Goal: Task Accomplishment & Management: Manage account settings

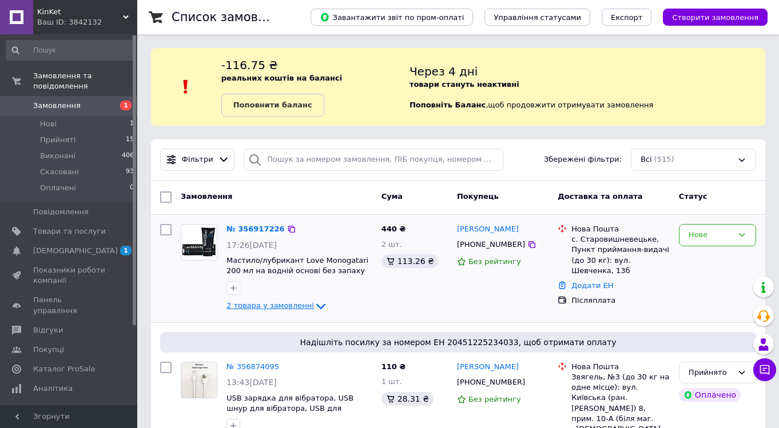
click at [286, 303] on span "2 товара у замовленні" at bounding box center [269, 306] width 87 height 9
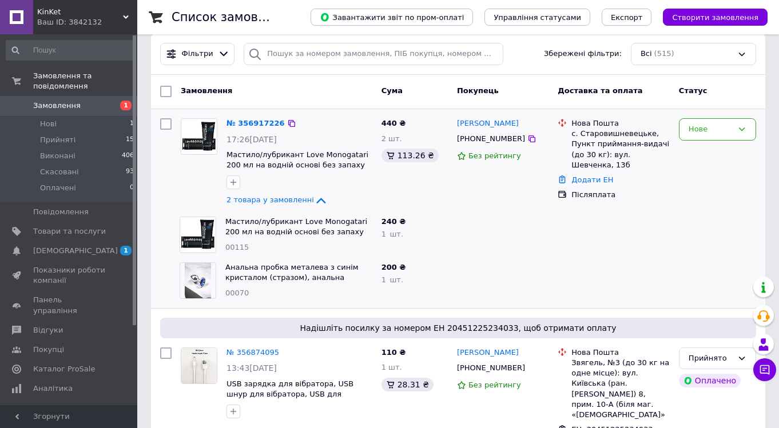
scroll to position [108, 0]
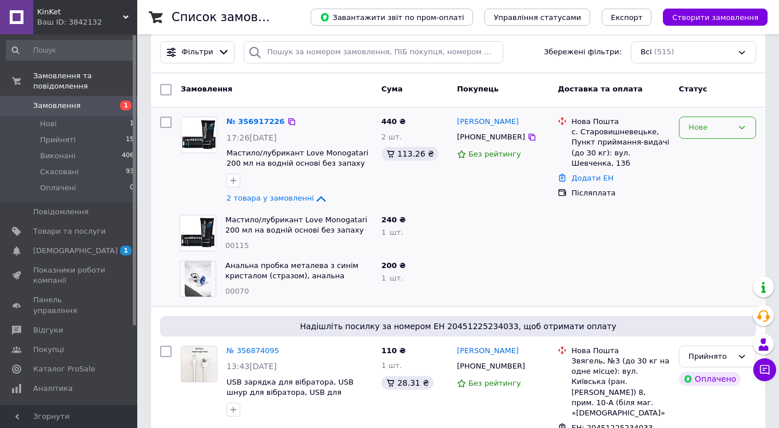
click at [741, 127] on icon at bounding box center [741, 127] width 9 height 9
click at [712, 148] on li "Прийнято" at bounding box center [717, 151] width 76 height 21
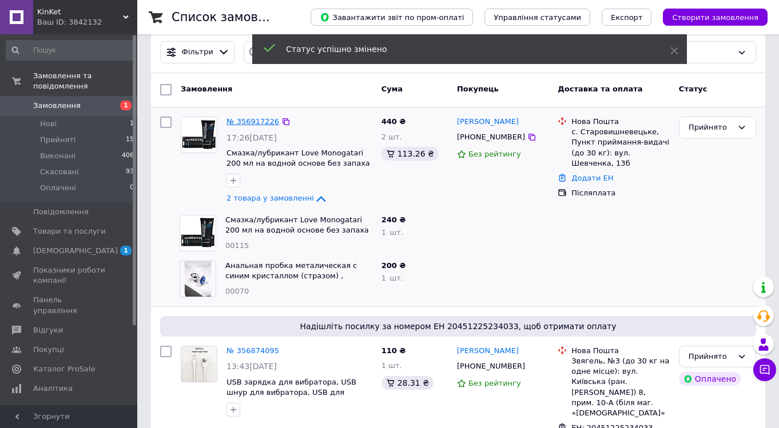
click at [252, 122] on link "№ 356917226" at bounding box center [252, 121] width 53 height 9
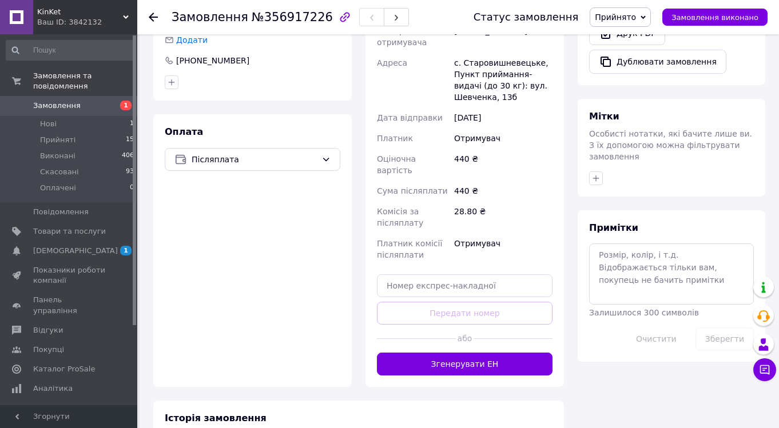
scroll to position [468, 0]
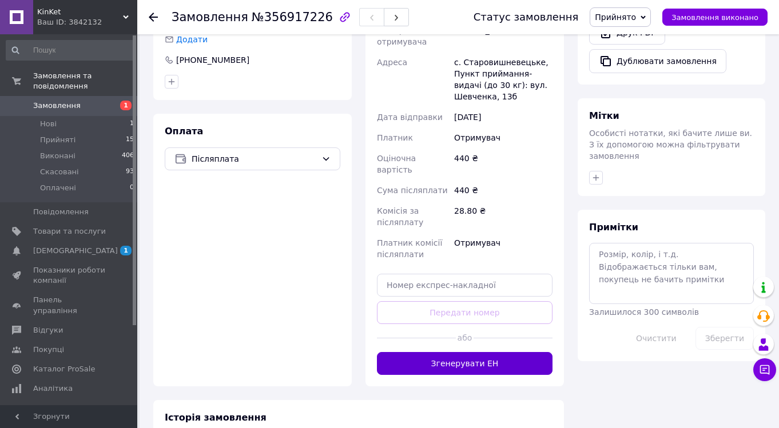
click at [479, 352] on button "Згенерувати ЕН" at bounding box center [465, 363] width 176 height 23
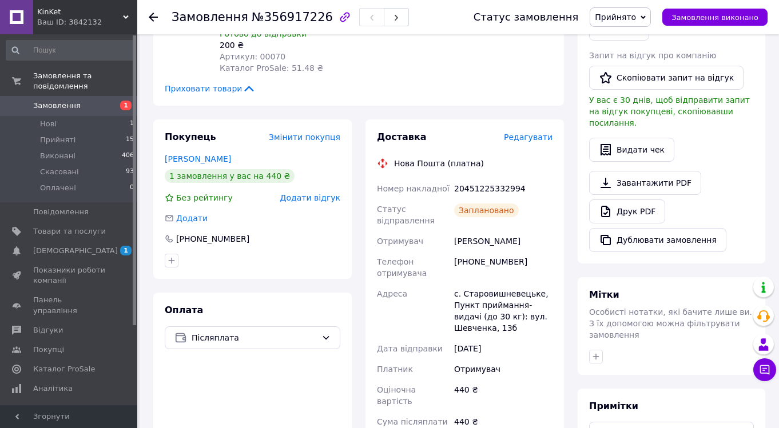
scroll to position [268, 0]
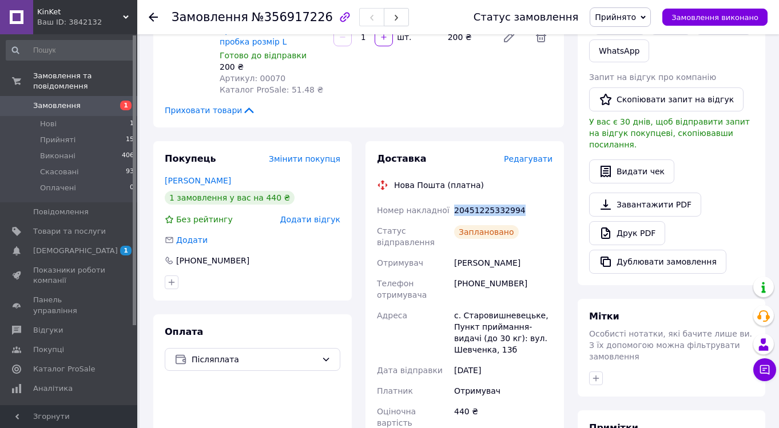
drag, startPoint x: 522, startPoint y: 197, endPoint x: 452, endPoint y: 198, distance: 69.8
click at [452, 200] on div "20451225332994" at bounding box center [503, 210] width 103 height 21
copy div "20451225332994"
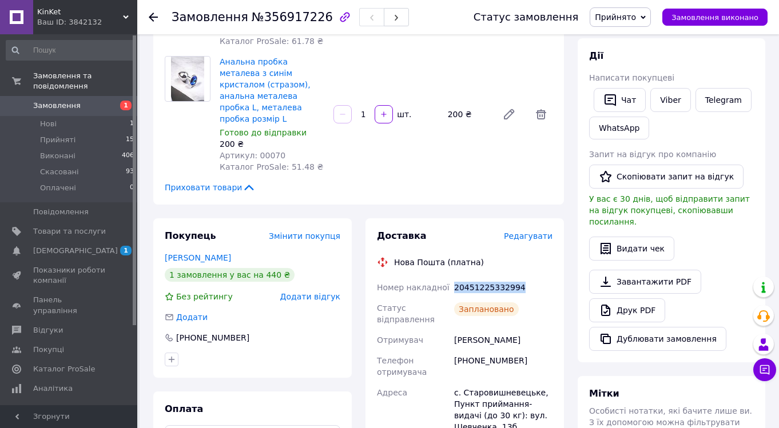
scroll to position [55, 0]
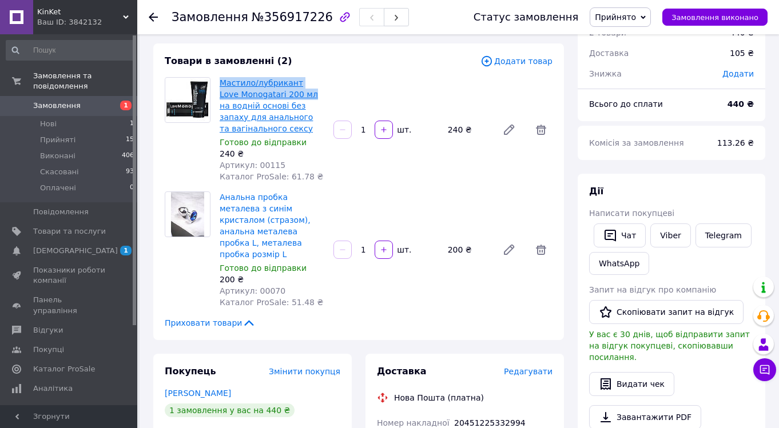
drag, startPoint x: 217, startPoint y: 80, endPoint x: 291, endPoint y: 93, distance: 75.4
click at [291, 93] on div "Мастило/лубрикант Love Monogatari 200 мл на водній основі без запаху для анальн…" at bounding box center [272, 130] width 114 height 110
copy link "Мастило/лубрикант Love Monogatari 200 мл"
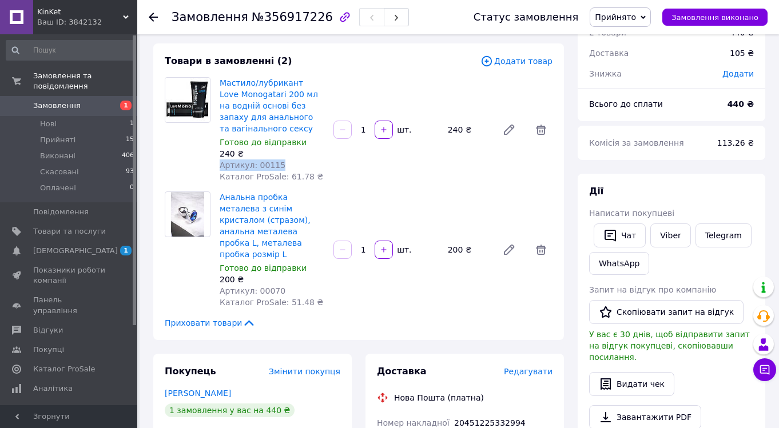
drag, startPoint x: 283, startPoint y: 162, endPoint x: 218, endPoint y: 167, distance: 64.2
click at [218, 167] on div "Мастило/лубрикант Love Monogatari 200 мл на водній основі без запаху для анальн…" at bounding box center [272, 130] width 114 height 110
copy span "Артикул: 00115"
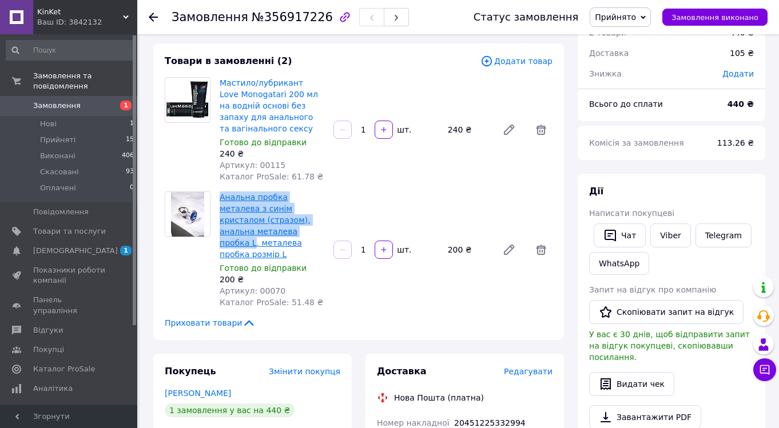
drag, startPoint x: 216, startPoint y: 196, endPoint x: 293, endPoint y: 230, distance: 83.7
click at [293, 230] on div "Анальна пробка металева з синім кристалом (стразом), анальна металева пробка L,…" at bounding box center [272, 249] width 114 height 121
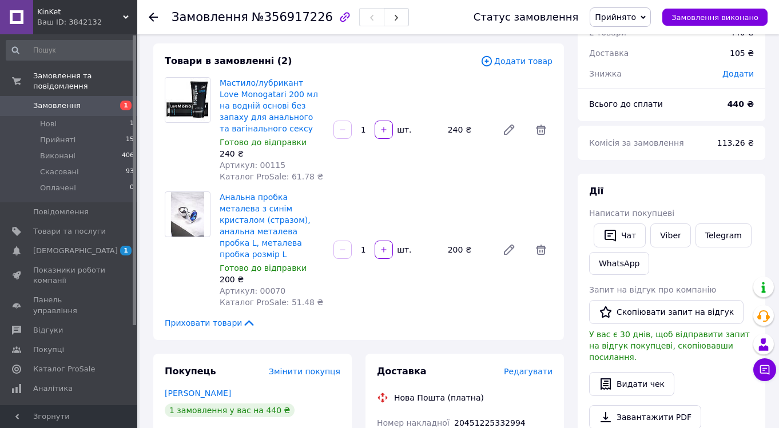
click at [317, 224] on span "Анальна пробка металева з синім кристалом (стразом), анальна металева пробка L,…" at bounding box center [272, 226] width 105 height 69
drag, startPoint x: 323, startPoint y: 241, endPoint x: 220, endPoint y: 244, distance: 103.0
click at [220, 244] on span "Анальна пробка металева з синім кристалом (стразом), анальна металева пробка L,…" at bounding box center [272, 226] width 105 height 69
copy link "металева пробка розмір L"
drag, startPoint x: 285, startPoint y: 277, endPoint x: 218, endPoint y: 284, distance: 66.6
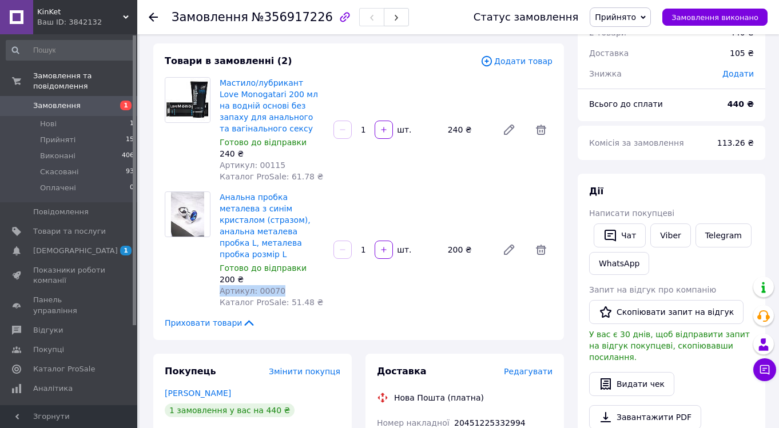
click at [218, 284] on div "Анальна пробка металева з синім кристалом (стразом), анальна металева пробка L,…" at bounding box center [272, 249] width 114 height 121
copy span "Артикул: 00070"
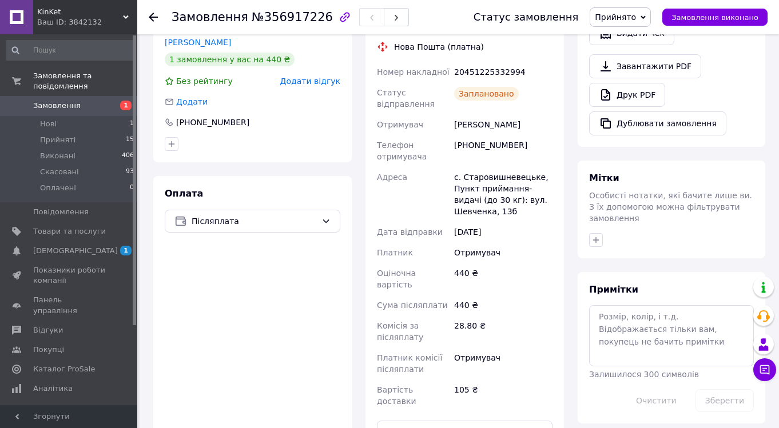
scroll to position [389, 0]
